Goal: Task Accomplishment & Management: Manage account settings

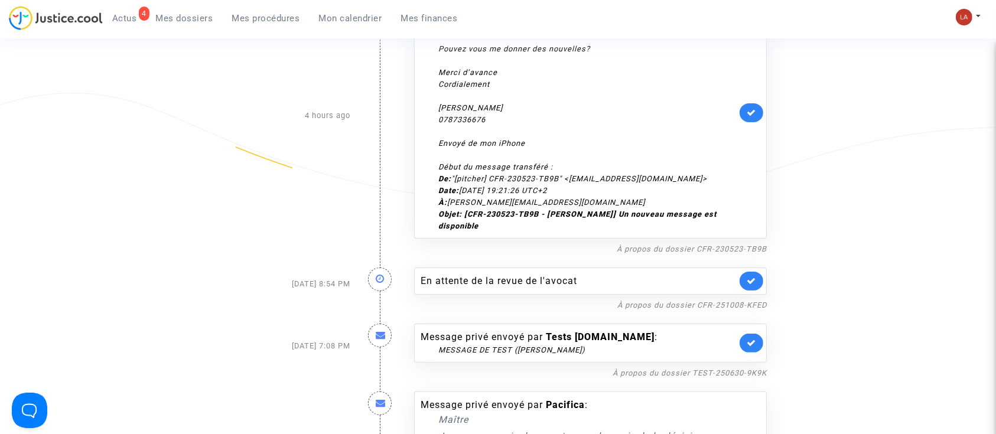
scroll to position [315, 0]
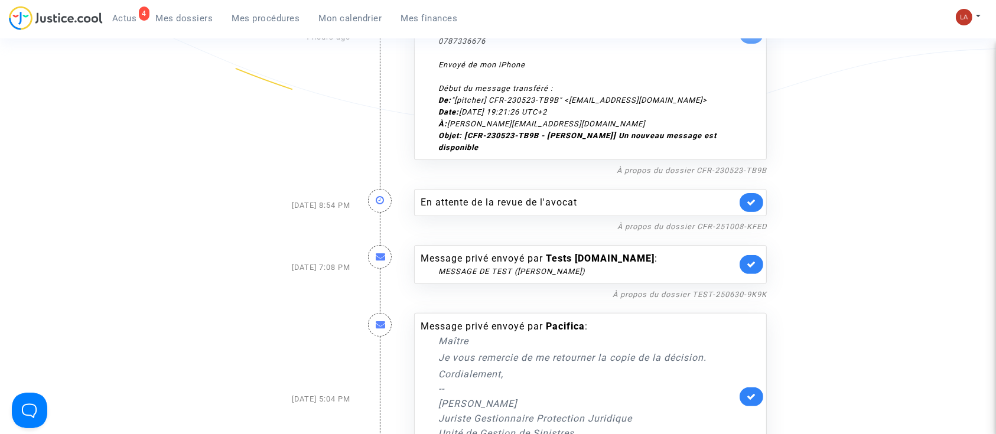
click at [751, 270] on link at bounding box center [751, 264] width 24 height 19
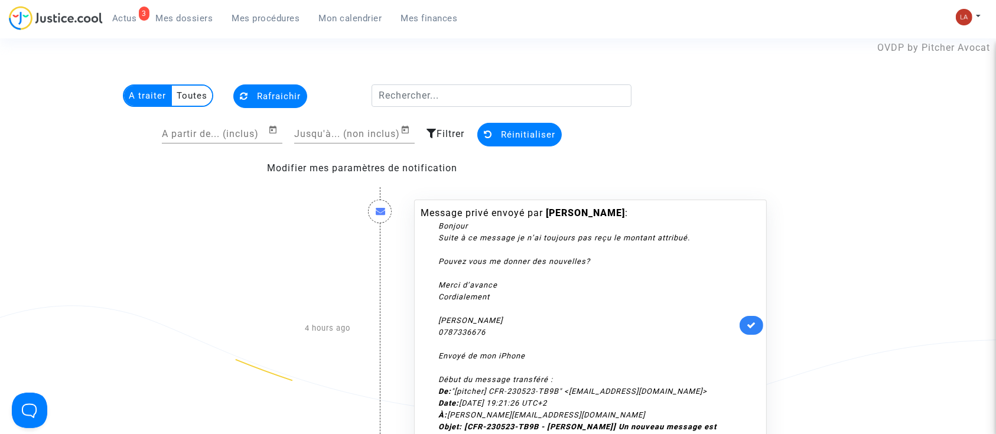
scroll to position [0, 0]
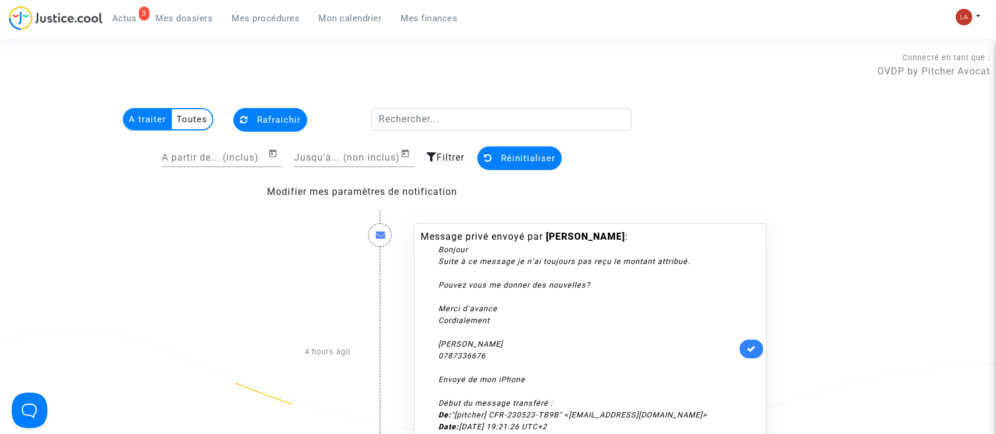
drag, startPoint x: 193, startPoint y: 17, endPoint x: 222, endPoint y: 33, distance: 33.6
click at [193, 17] on span "Mes dossiers" at bounding box center [184, 18] width 57 height 11
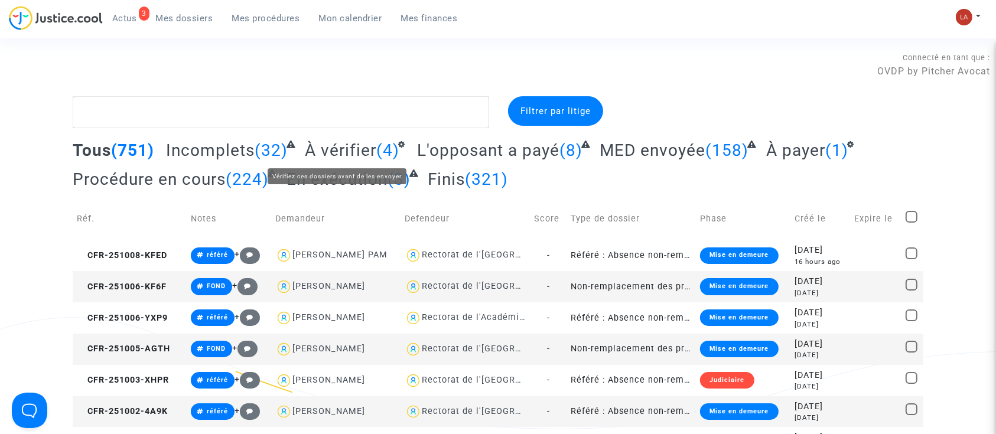
click at [328, 149] on span "À vérifier" at bounding box center [340, 150] width 71 height 19
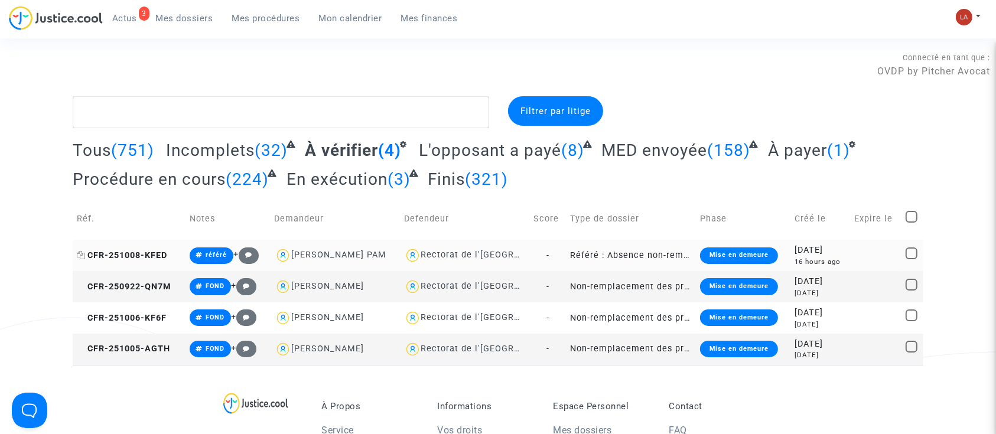
click at [140, 253] on span "CFR-251008-KFED" at bounding box center [122, 255] width 90 height 10
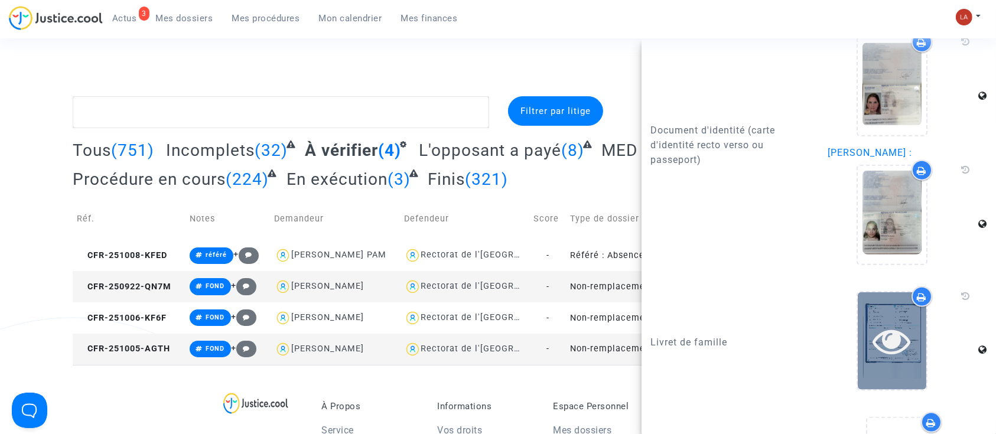
scroll to position [1732, 0]
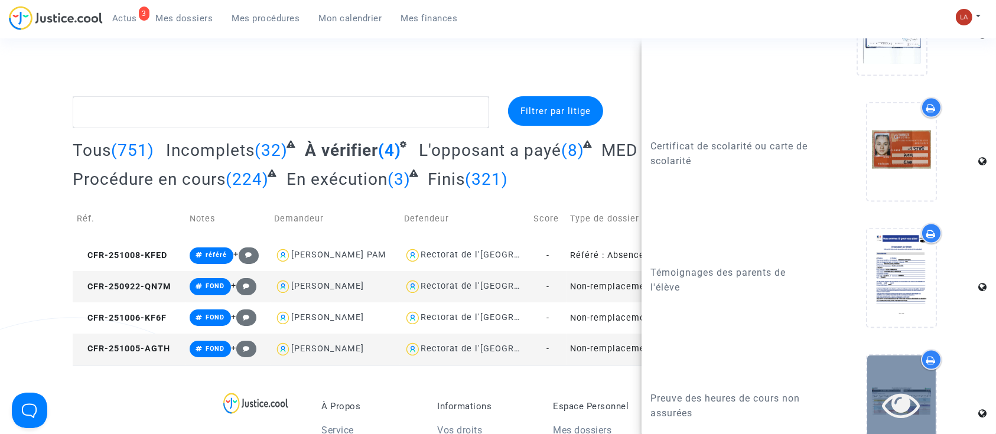
click at [888, 384] on div at bounding box center [901, 403] width 69 height 97
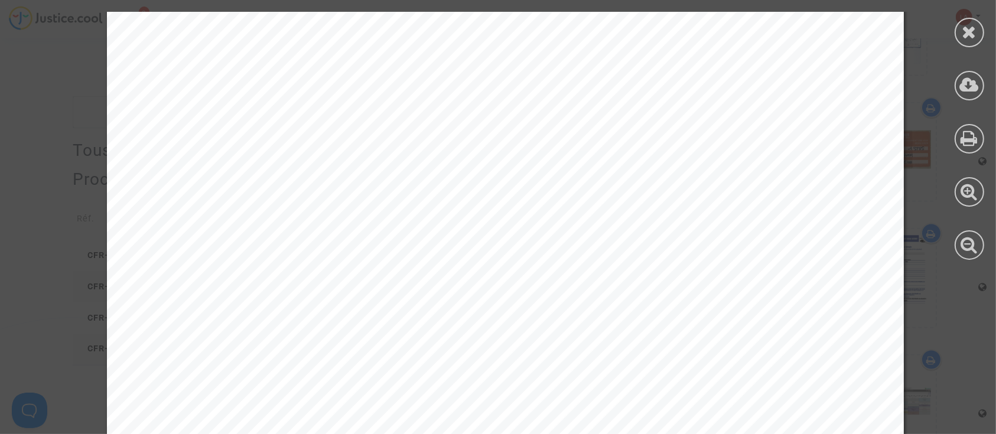
scroll to position [157, 0]
click at [976, 26] on icon at bounding box center [969, 32] width 15 height 18
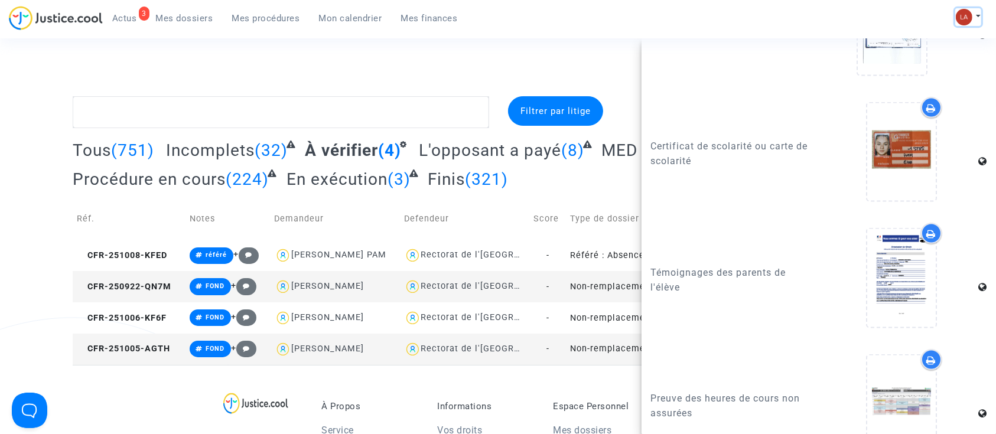
click at [979, 19] on button at bounding box center [968, 17] width 26 height 18
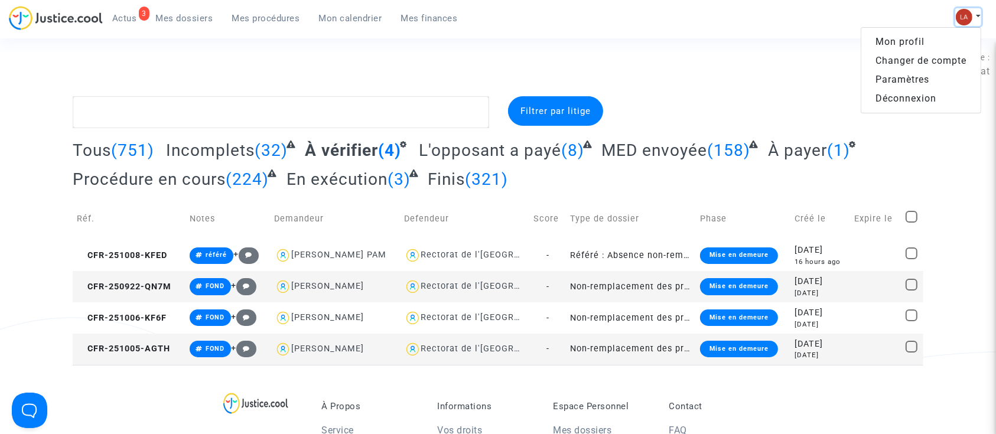
scroll to position [0, 0]
click at [914, 59] on link "Changer de compte" at bounding box center [920, 60] width 119 height 19
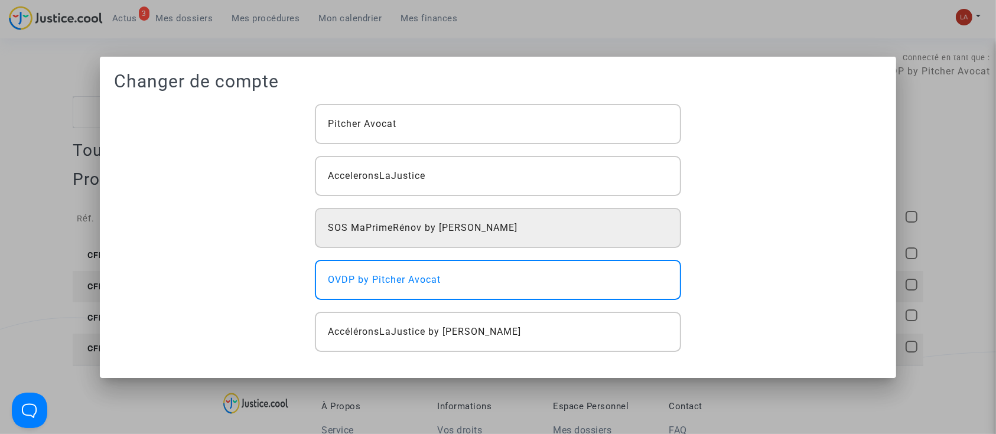
click at [510, 213] on div "SOS MaPrimeRénov by [PERSON_NAME]" at bounding box center [498, 228] width 366 height 40
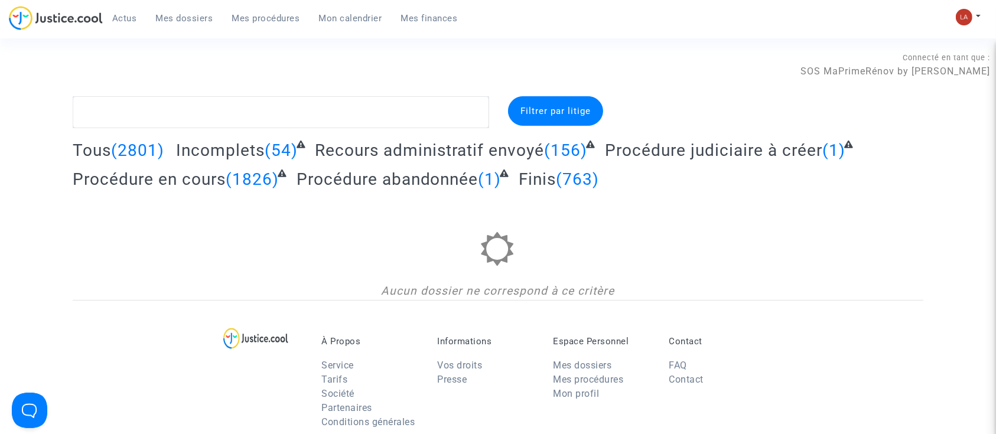
click at [291, 13] on span "Mes procédures" at bounding box center [266, 18] width 68 height 11
